Goal: Task Accomplishment & Management: Use online tool/utility

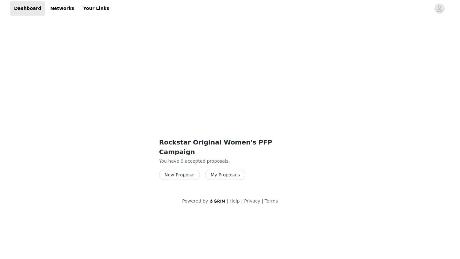
click at [183, 170] on button "New Proposal" at bounding box center [179, 175] width 41 height 10
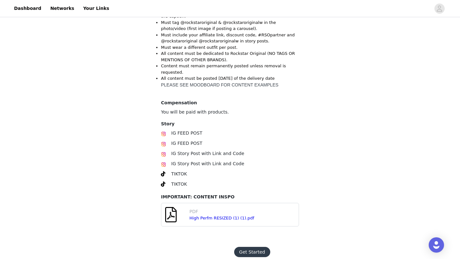
scroll to position [145, 0]
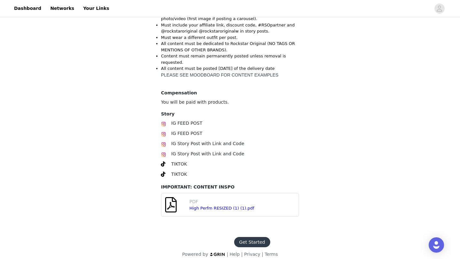
click at [258, 237] on button "Get Started" at bounding box center [252, 242] width 36 height 10
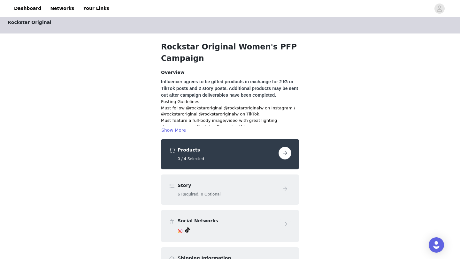
scroll to position [5, 0]
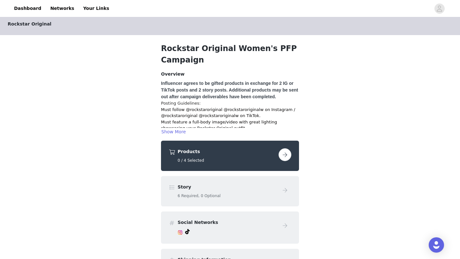
click at [284, 154] on button "button" at bounding box center [284, 154] width 13 height 13
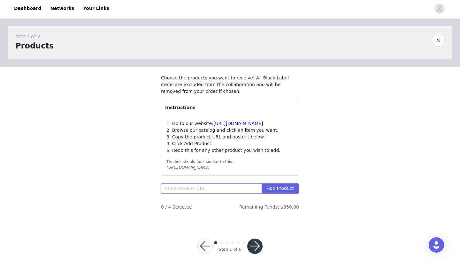
click at [205, 194] on input "text" at bounding box center [211, 189] width 101 height 10
paste input "[URL][DOMAIN_NAME][PERSON_NAME][PERSON_NAME]"
type input "[URL][DOMAIN_NAME][PERSON_NAME][PERSON_NAME]"
click at [289, 194] on button "Add Product" at bounding box center [279, 189] width 37 height 10
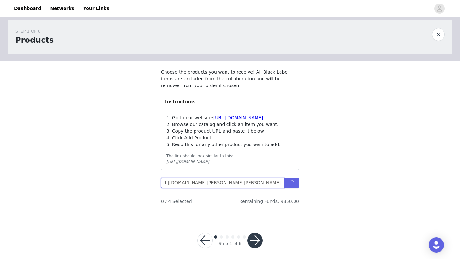
scroll to position [8, 0]
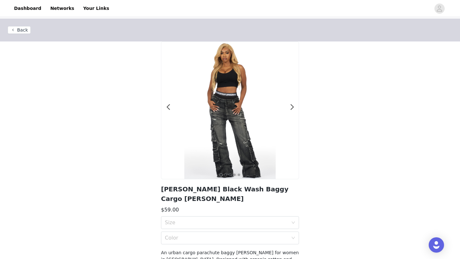
scroll to position [4, 0]
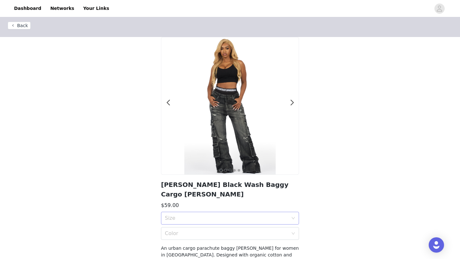
click at [254, 213] on div "Size" at bounding box center [228, 218] width 126 height 12
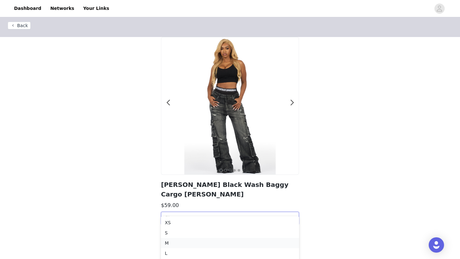
click at [225, 244] on div "M" at bounding box center [230, 243] width 130 height 7
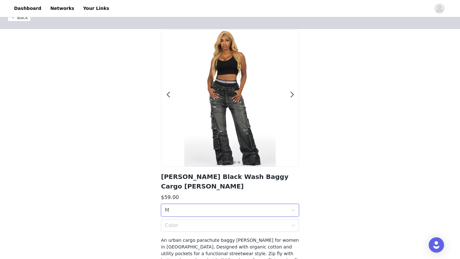
scroll to position [14, 0]
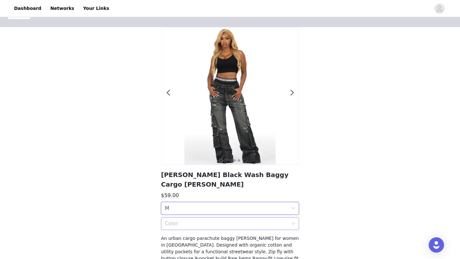
click at [282, 221] on div "Color" at bounding box center [226, 224] width 123 height 6
click at [262, 228] on div "Black Wash" at bounding box center [230, 228] width 130 height 7
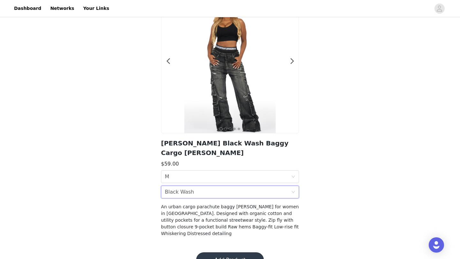
click at [238, 253] on button "Add Product" at bounding box center [230, 260] width 68 height 15
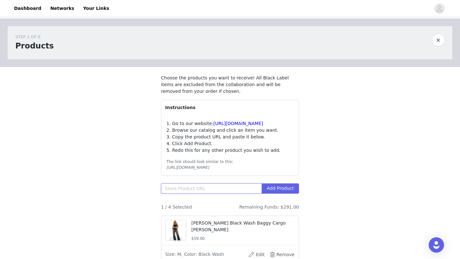
click at [202, 194] on input "text" at bounding box center [211, 189] width 101 height 10
paste input "[URL][DOMAIN_NAME][PERSON_NAME]"
type input "[URL][DOMAIN_NAME][PERSON_NAME]"
click at [285, 194] on button "Add Product" at bounding box center [279, 189] width 37 height 10
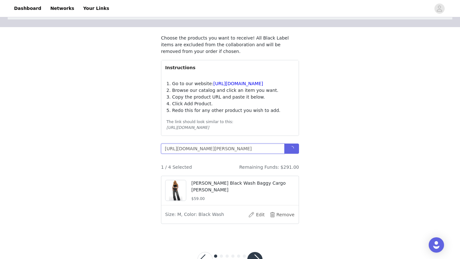
scroll to position [45, 0]
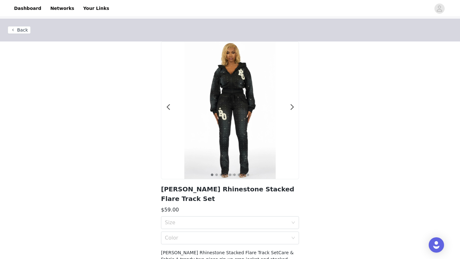
scroll to position [16, 0]
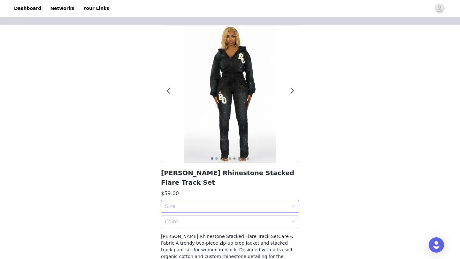
click at [243, 203] on div "Size" at bounding box center [228, 206] width 126 height 12
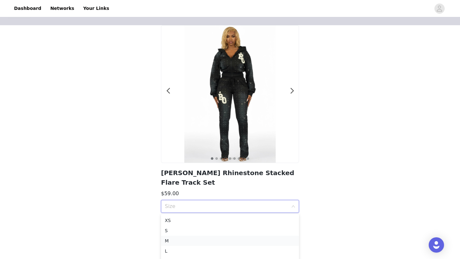
click at [243, 236] on li "M" at bounding box center [230, 241] width 138 height 10
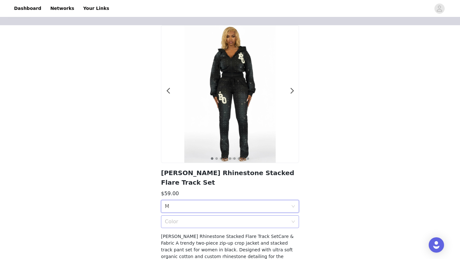
click at [249, 221] on div "Color" at bounding box center [226, 222] width 123 height 6
click at [273, 231] on li "Black" at bounding box center [230, 236] width 138 height 10
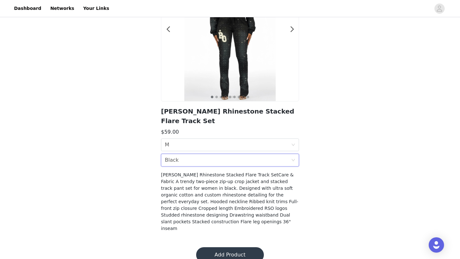
scroll to position [82, 0]
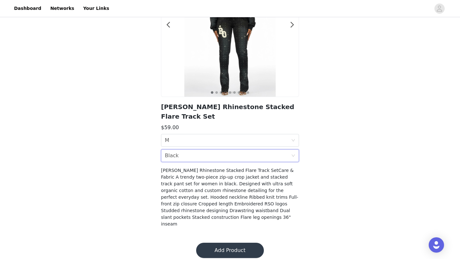
click at [230, 249] on button "Add Product" at bounding box center [230, 250] width 68 height 15
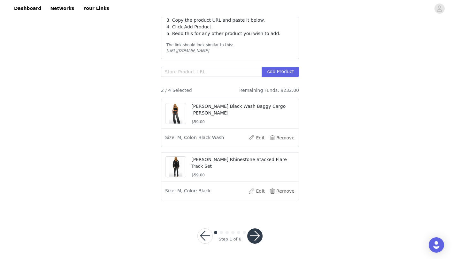
scroll to position [121, 0]
click at [174, 72] on input "text" at bounding box center [211, 72] width 101 height 10
paste input "[URL][DOMAIN_NAME][PERSON_NAME]"
type input "[URL][DOMAIN_NAME][PERSON_NAME]"
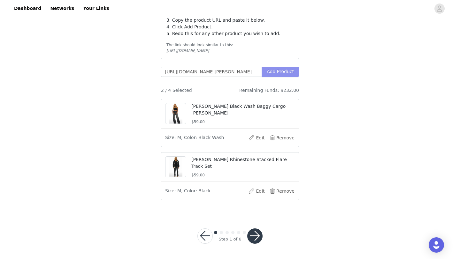
click at [271, 71] on button "Add Product" at bounding box center [279, 72] width 37 height 10
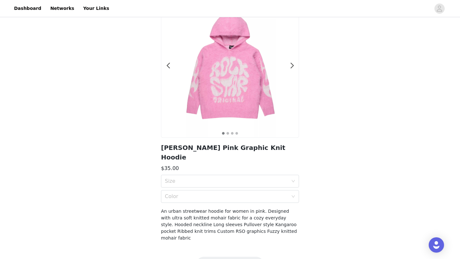
scroll to position [46, 0]
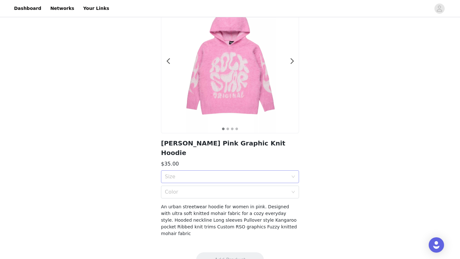
click at [248, 174] on div "Size" at bounding box center [226, 177] width 123 height 6
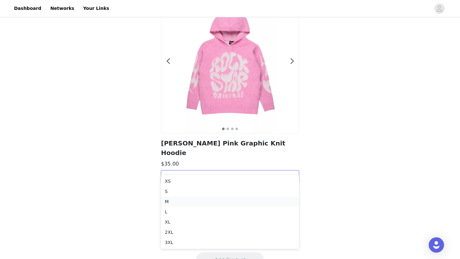
click at [194, 201] on div "M" at bounding box center [230, 201] width 130 height 7
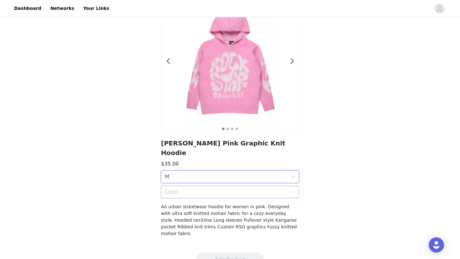
click at [199, 189] on div "Color" at bounding box center [226, 192] width 123 height 6
click at [198, 196] on div "Pink" at bounding box center [230, 196] width 130 height 7
click at [223, 253] on button "Add Product" at bounding box center [230, 260] width 68 height 15
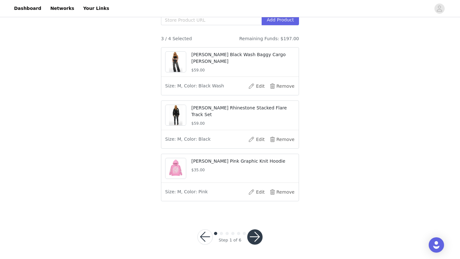
scroll to position [168, 0]
click at [206, 26] on input "text" at bounding box center [211, 21] width 101 height 10
paste input "[URL][DOMAIN_NAME][PERSON_NAME]"
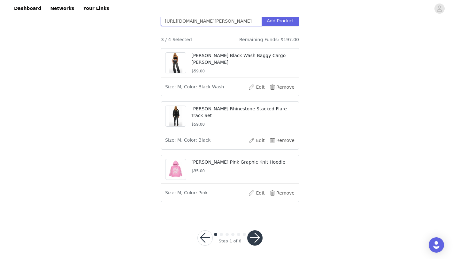
scroll to position [0, 192]
type input "[URL][DOMAIN_NAME][PERSON_NAME]"
click at [282, 24] on button "Add Product" at bounding box center [279, 21] width 37 height 10
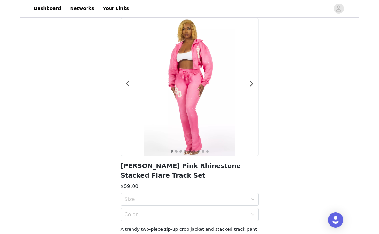
scroll to position [24, 0]
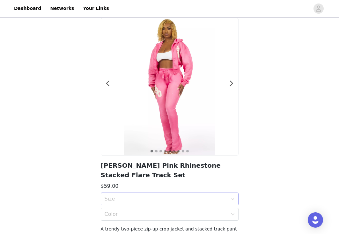
click at [150, 196] on div "Size" at bounding box center [166, 199] width 123 height 6
click at [285, 154] on div "Back 1 2 3 4 5 6 7 8 9 [PERSON_NAME] Pink Rhinestone Stacked Flare Track Set $5…" at bounding box center [169, 138] width 339 height 286
click at [156, 208] on div "Color" at bounding box center [168, 214] width 126 height 12
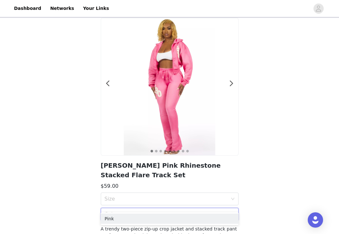
click at [256, 129] on div "Back 1 2 3 4 5 6 7 8 9 [PERSON_NAME] Pink Rhinestone Stacked Flare Track Set $5…" at bounding box center [169, 138] width 339 height 286
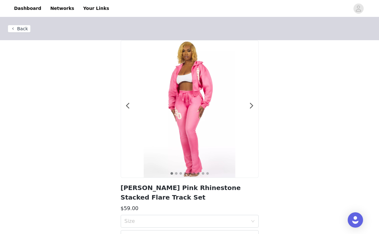
scroll to position [0, 0]
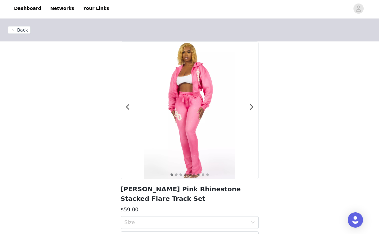
click at [12, 31] on button "Back" at bounding box center [19, 30] width 23 height 8
click at [21, 27] on button "Back" at bounding box center [19, 30] width 23 height 8
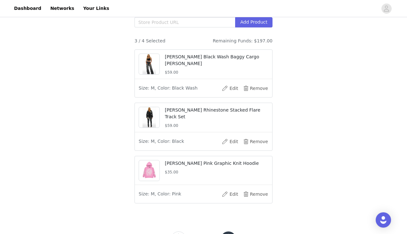
scroll to position [169, 0]
